Goal: Information Seeking & Learning: Learn about a topic

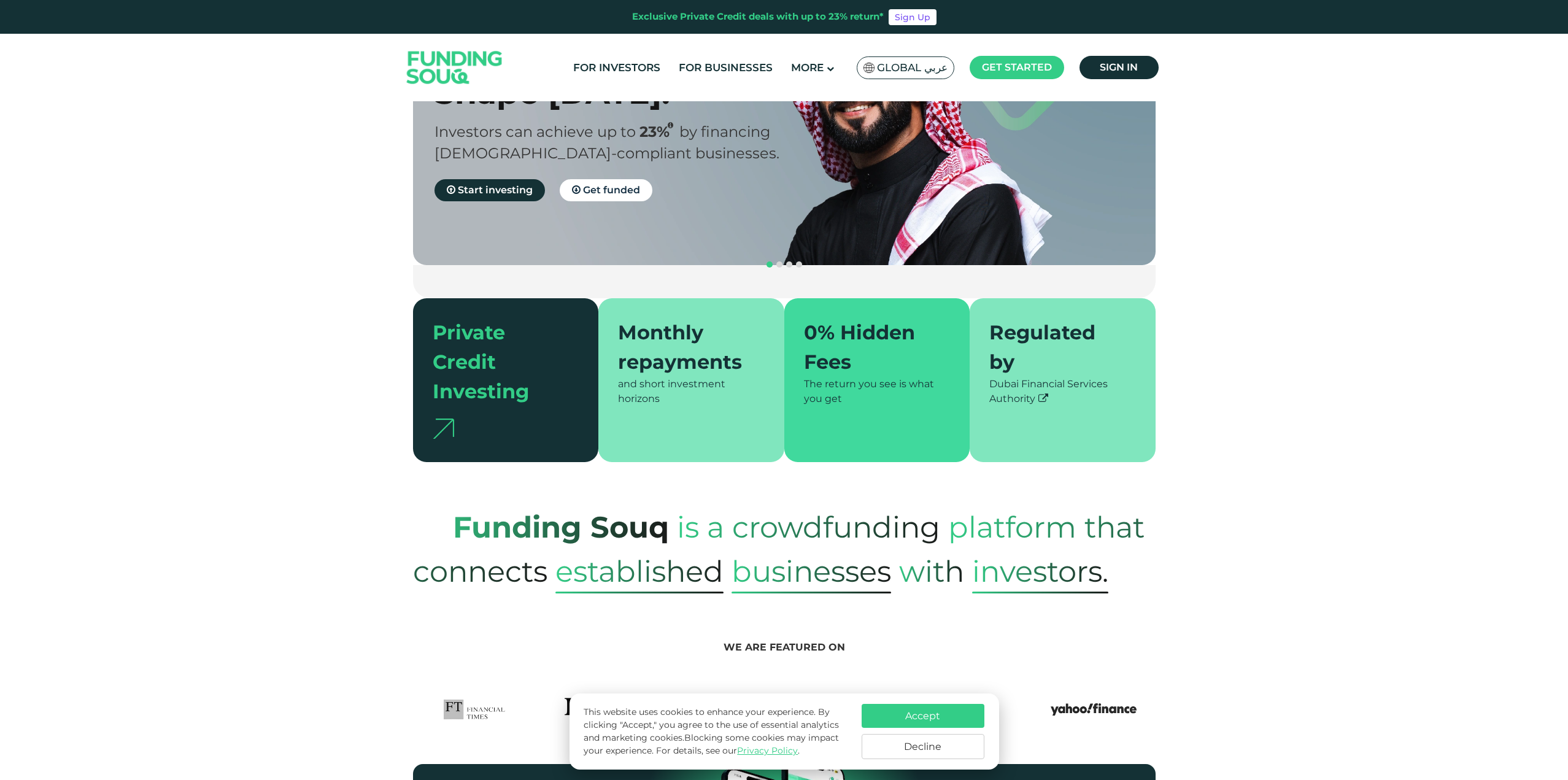
scroll to position [184, 0]
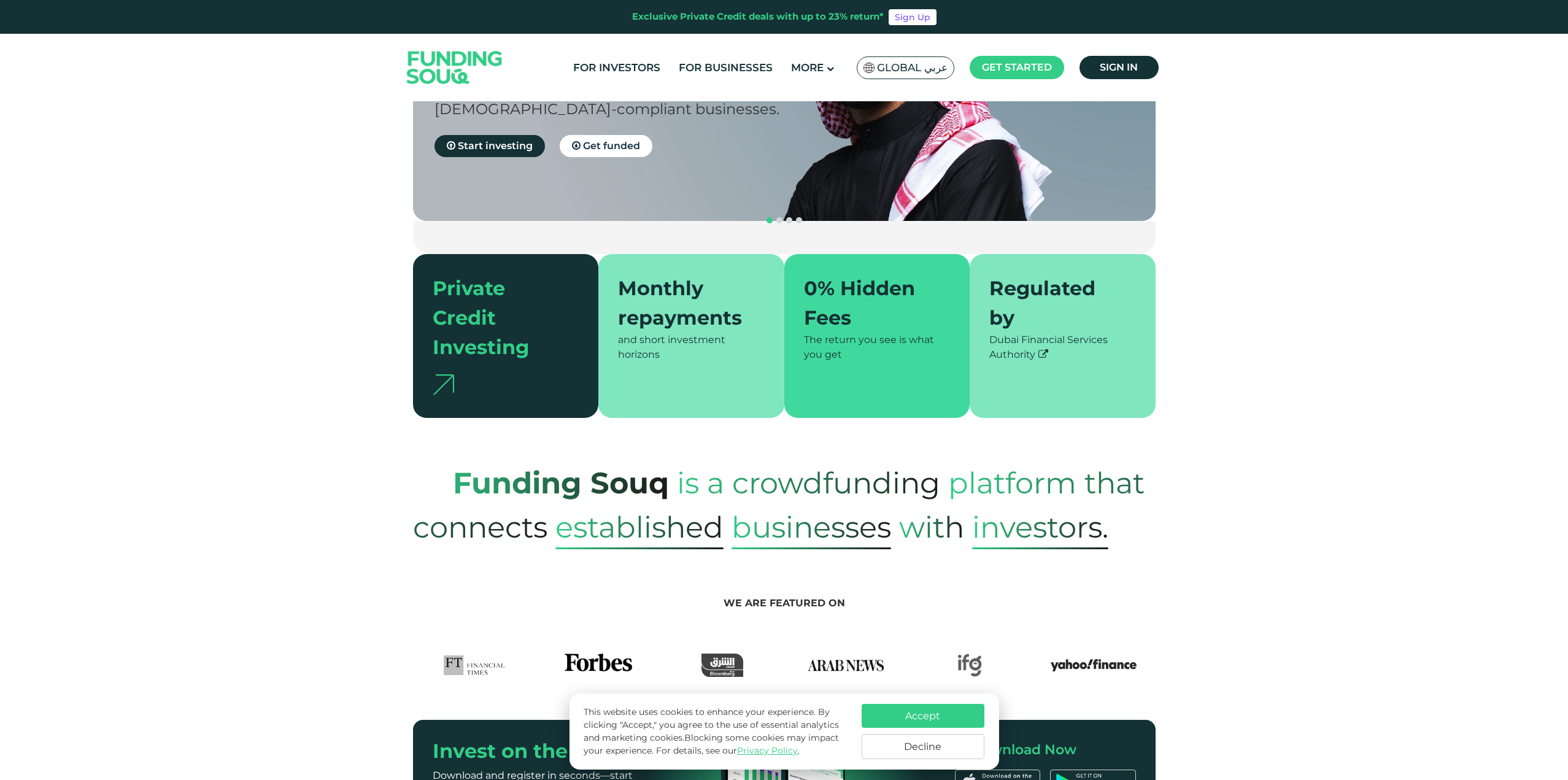
click at [935, 711] on button "Accept" at bounding box center [923, 716] width 123 height 24
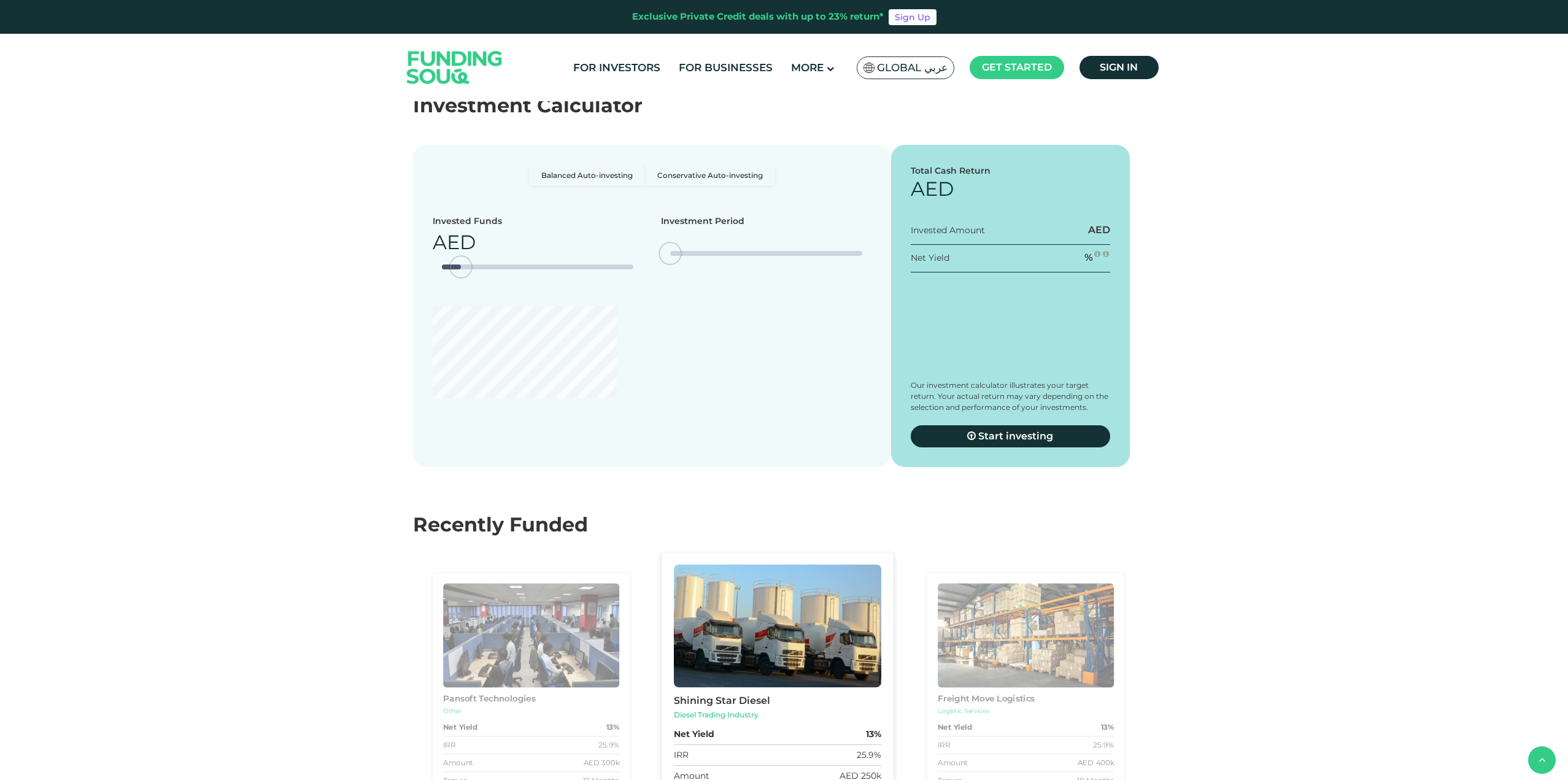
scroll to position [1964, 0]
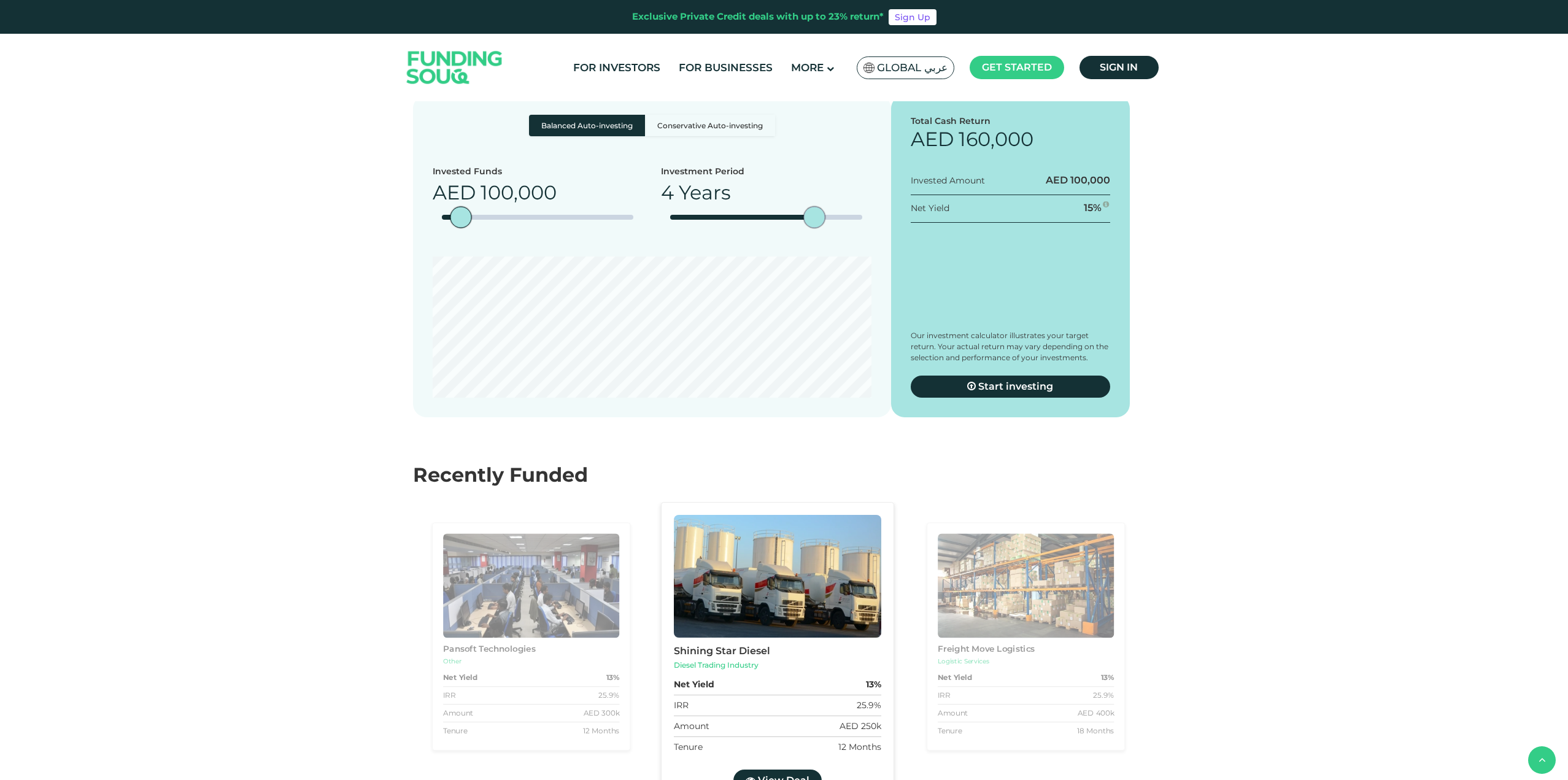
drag, startPoint x: 811, startPoint y: 430, endPoint x: 797, endPoint y: 424, distance: 15.2
click at [797, 238] on div "Investment Period 4 Years" at bounding box center [766, 202] width 210 height 73
type tc-range-slider "5"
click at [745, 296] on section "Balanced Auto-investing Conservative Auto-investing Invested Funds AED 100,000 …" at bounding box center [784, 244] width 1568 height 347
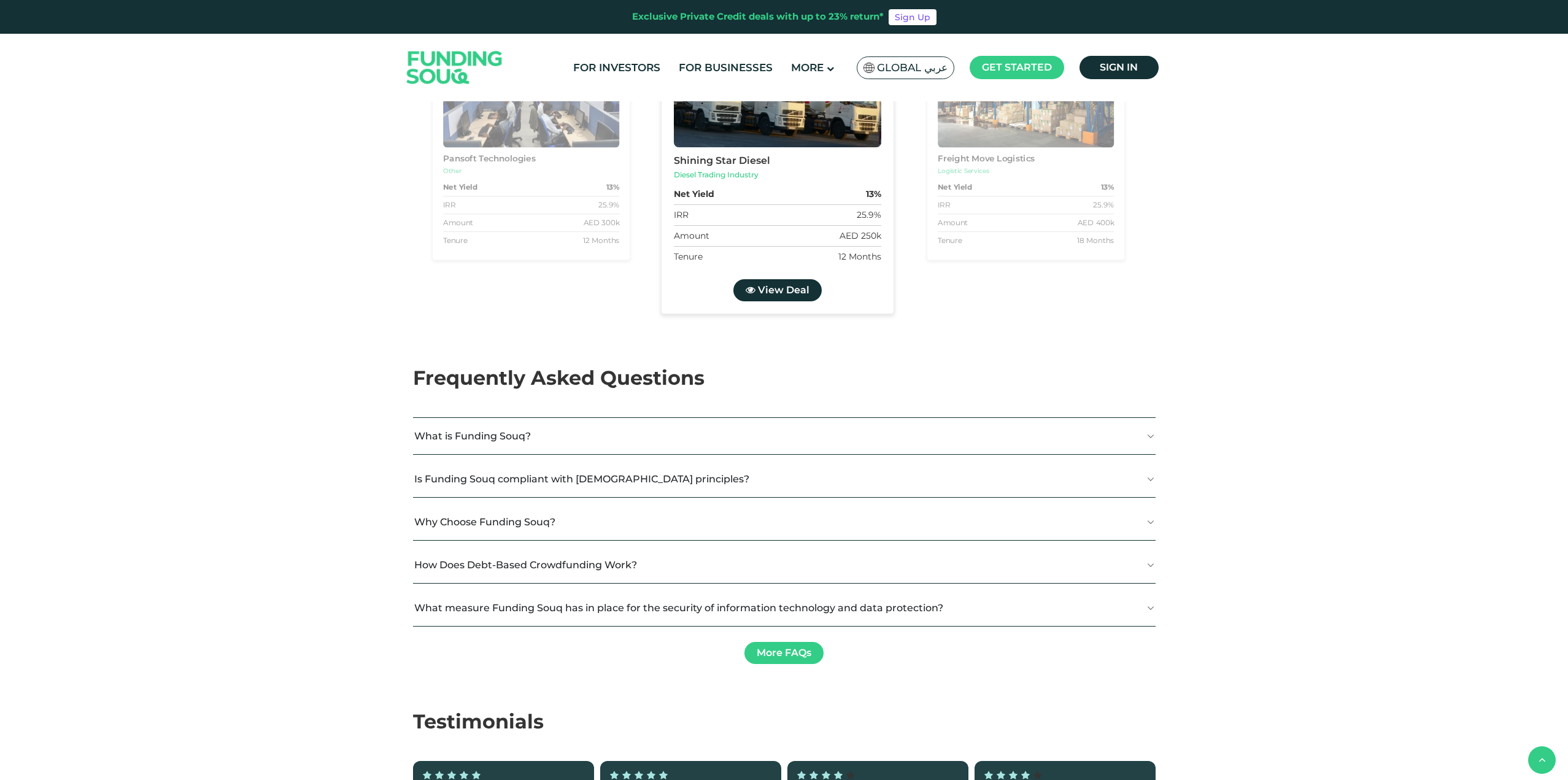
scroll to position [2456, 0]
click at [789, 295] on span "View Deal" at bounding box center [783, 289] width 52 height 12
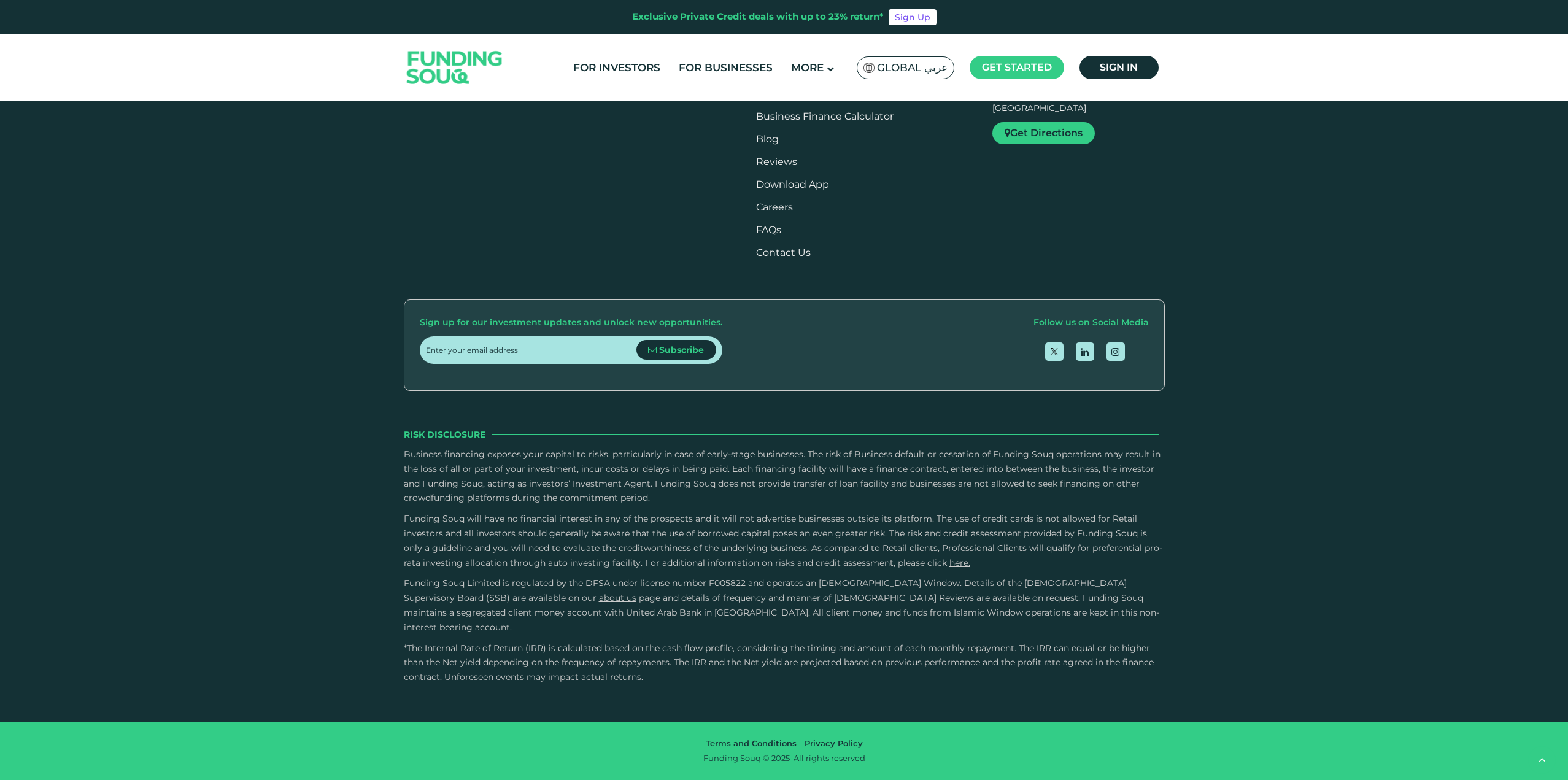
scroll to position [2719, 0]
type tc-range-slider "4"
click at [596, 129] on button "How Does Debt-Based Crowdfunding Work?" at bounding box center [785, 111] width 743 height 36
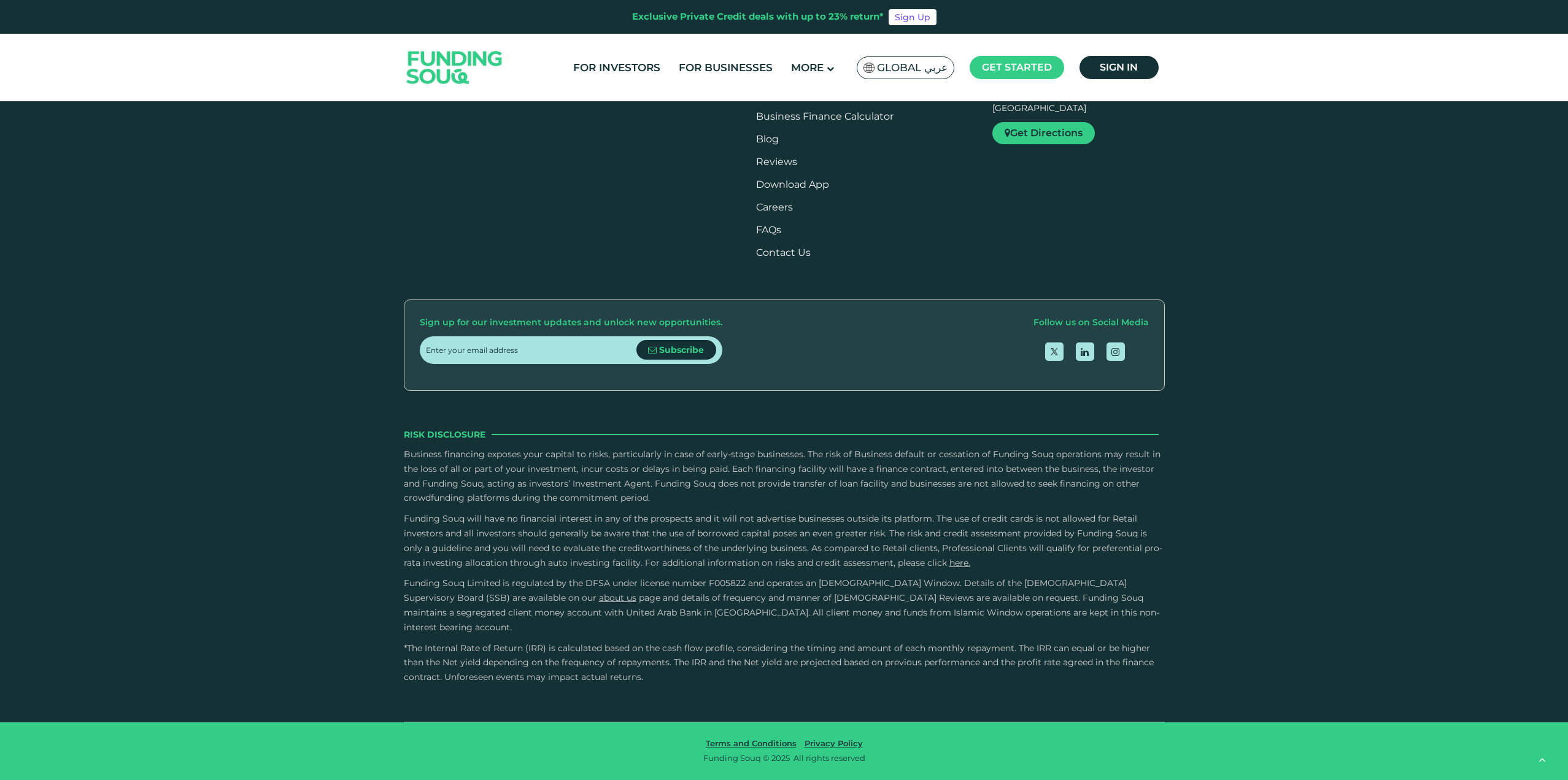
click at [675, 54] on link "For Investors" at bounding box center [654, 48] width 64 height 12
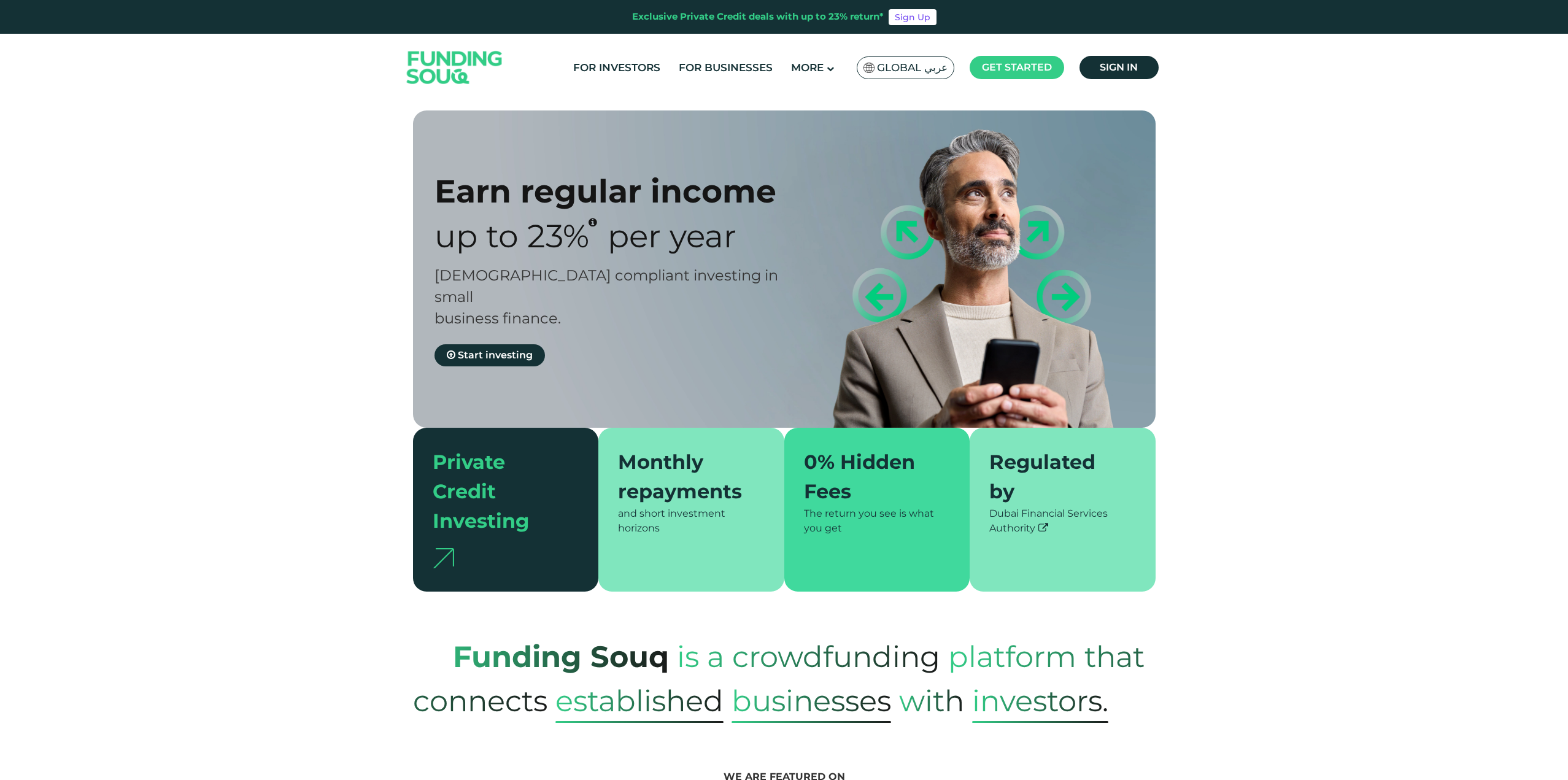
type tc-range-slider "4"
click at [713, 472] on div "Monthly repayments" at bounding box center [684, 477] width 132 height 59
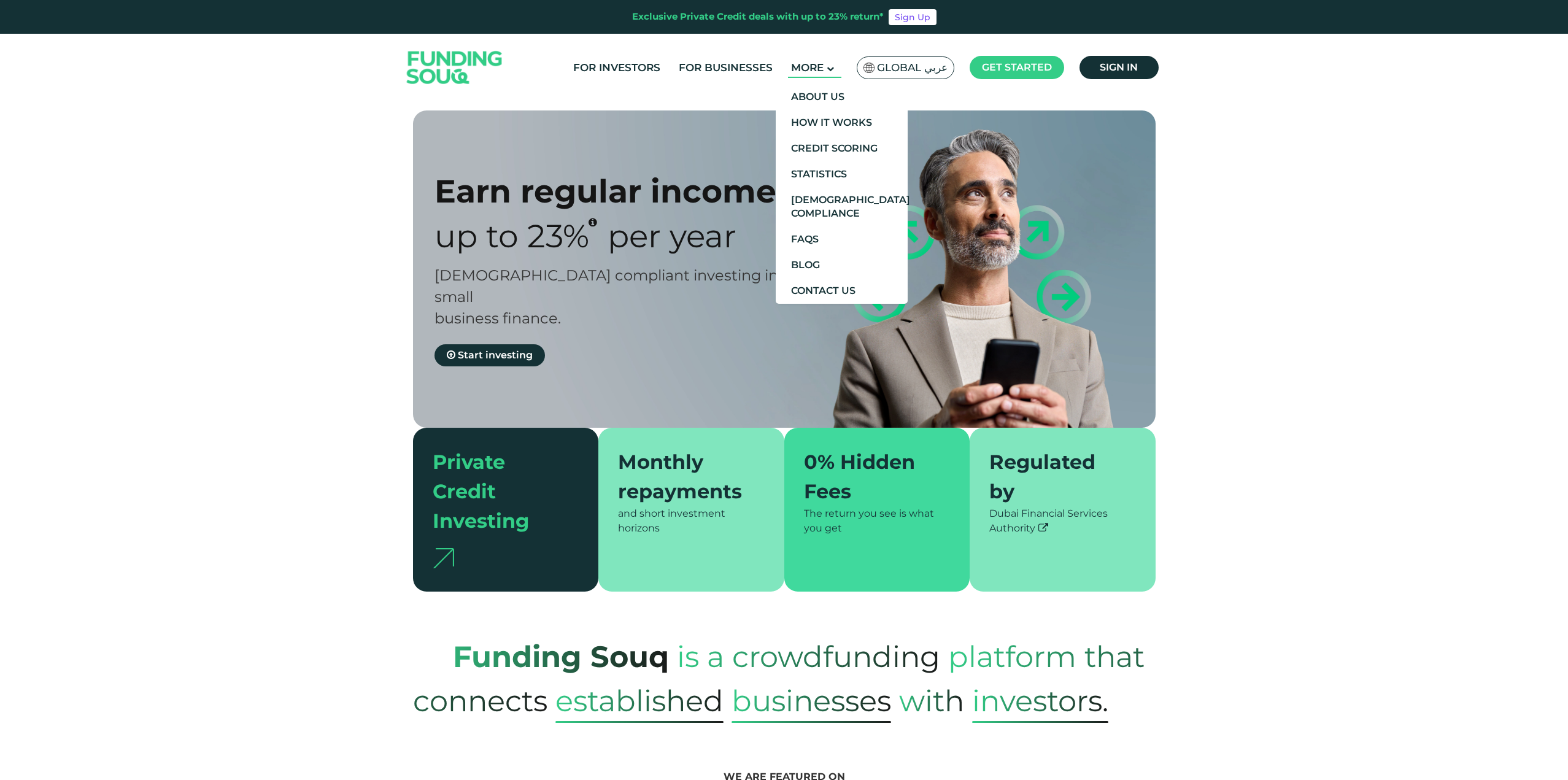
click at [804, 68] on span "More" at bounding box center [807, 68] width 32 height 13
click at [827, 235] on link "FAQs" at bounding box center [841, 239] width 132 height 26
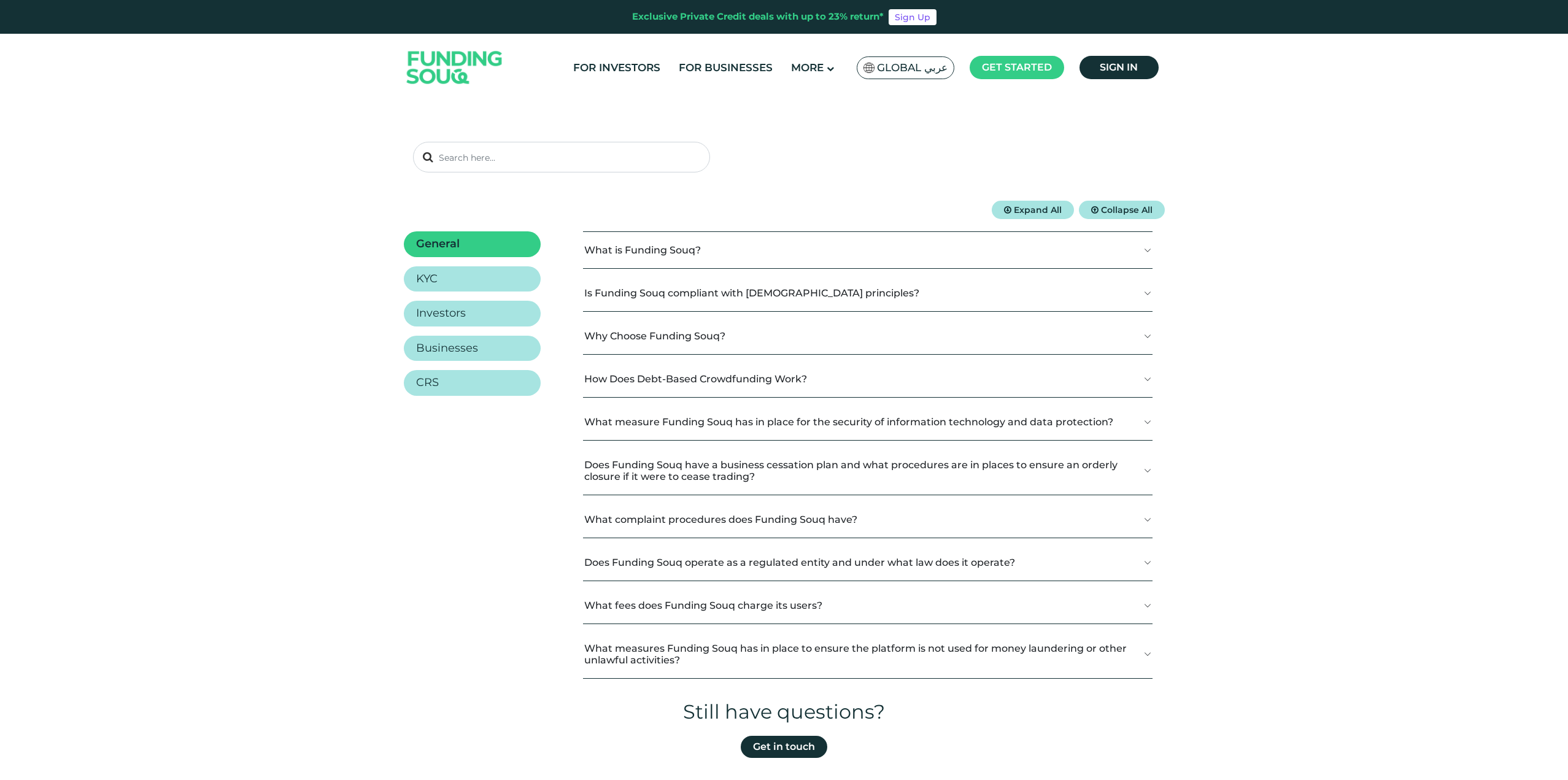
scroll to position [123, 0]
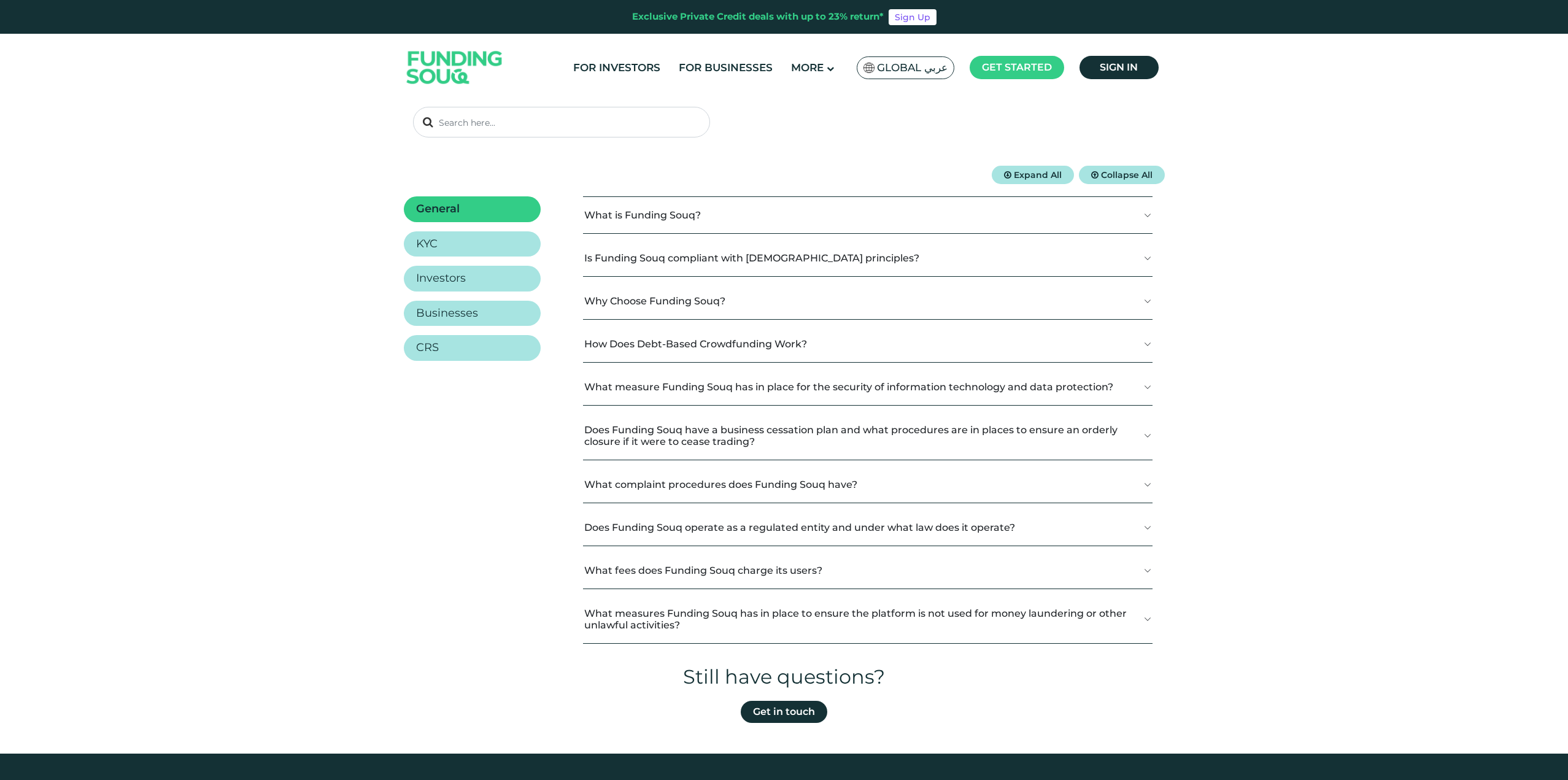
click at [787, 550] on div "What is Funding Souq? Funding Souq is a crowdfunding platform that connects est…" at bounding box center [867, 420] width 570 height 448
click at [790, 563] on button "What fees does Funding Souq charge its users?" at bounding box center [867, 570] width 570 height 36
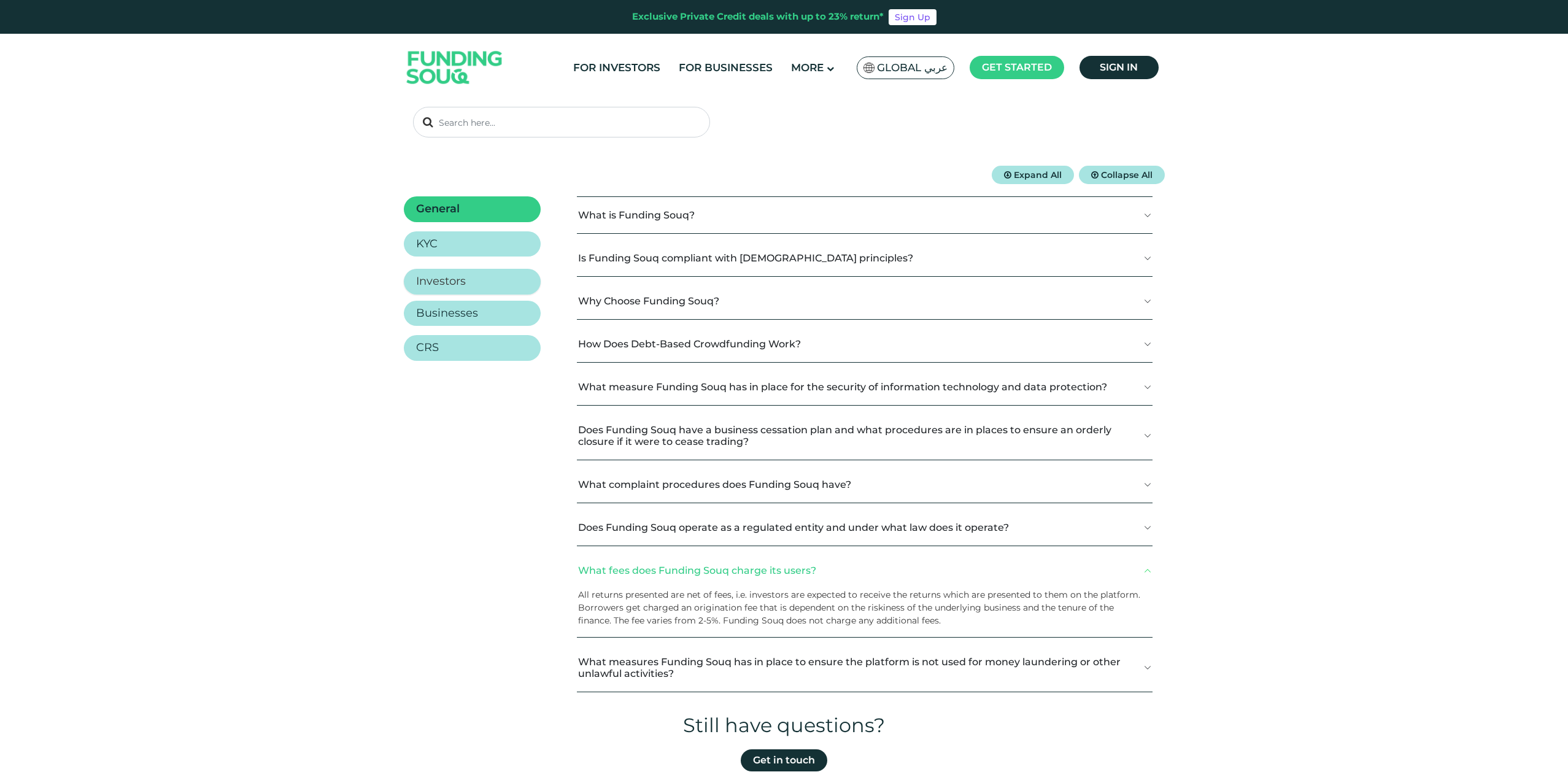
click at [463, 271] on link "Investors" at bounding box center [472, 282] width 137 height 26
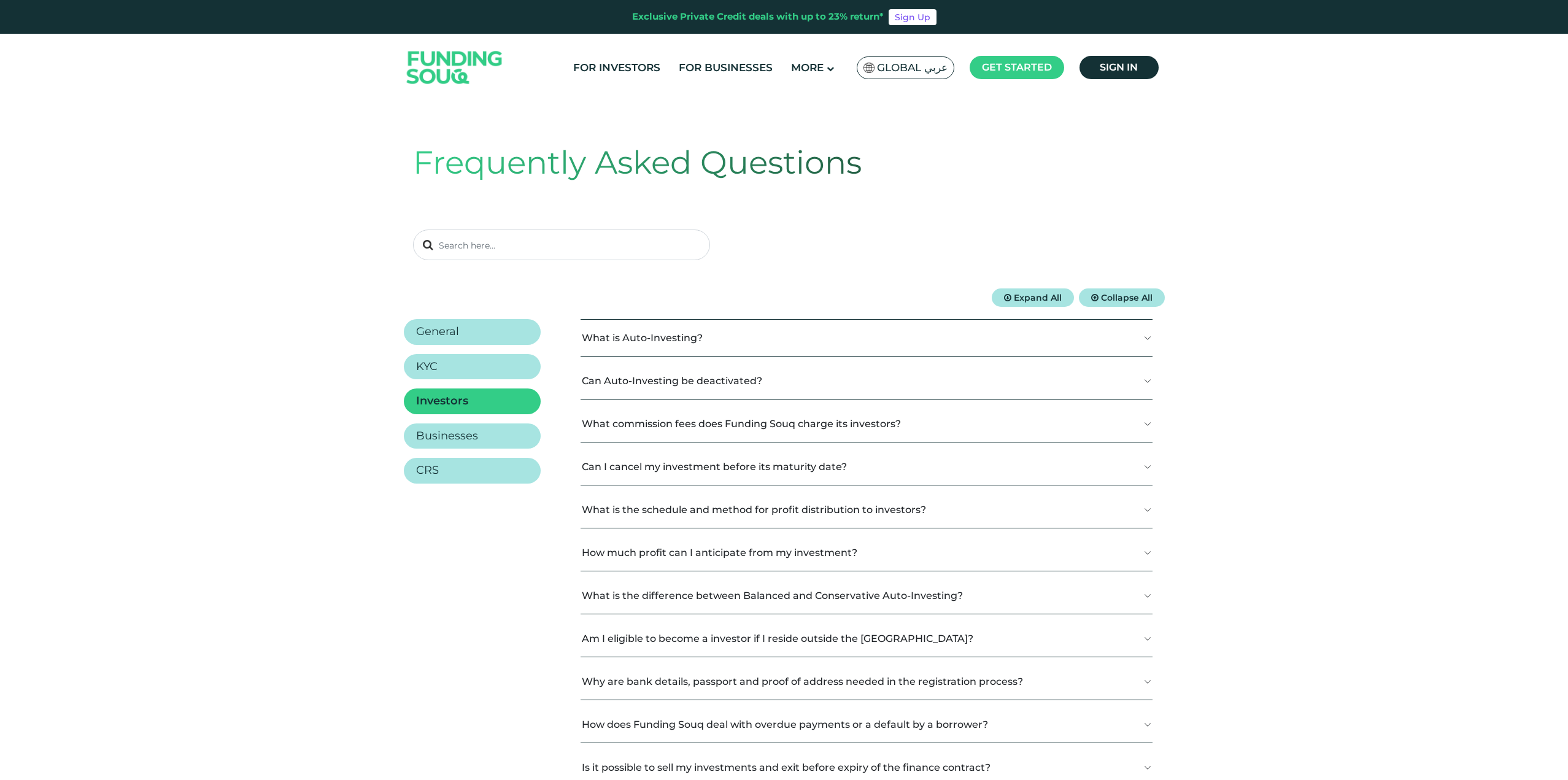
click at [856, 420] on button "What commission fees does Funding Souq charge its investors?" at bounding box center [867, 424] width 572 height 36
